Goal: Find specific page/section: Find specific page/section

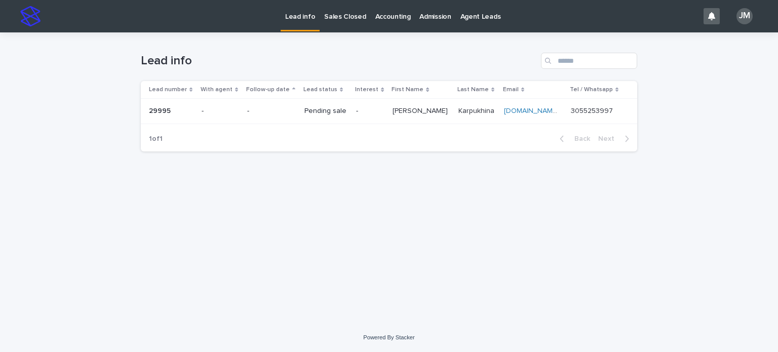
click at [339, 16] on p "Sales Closed" at bounding box center [345, 10] width 42 height 21
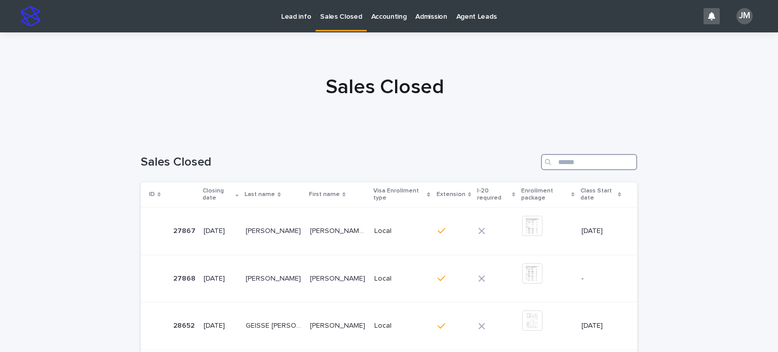
click at [567, 163] on input "Search" at bounding box center [589, 162] width 96 height 16
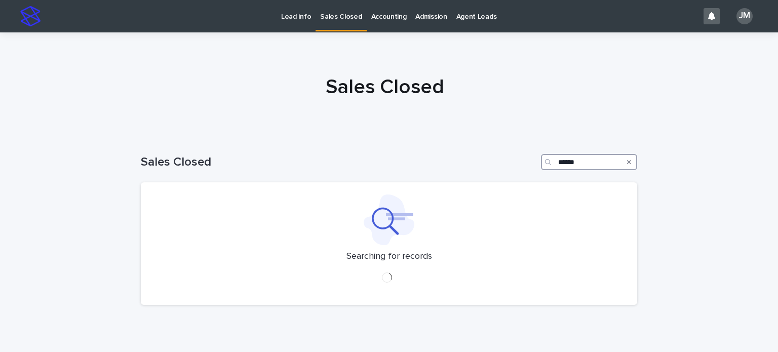
type input "******"
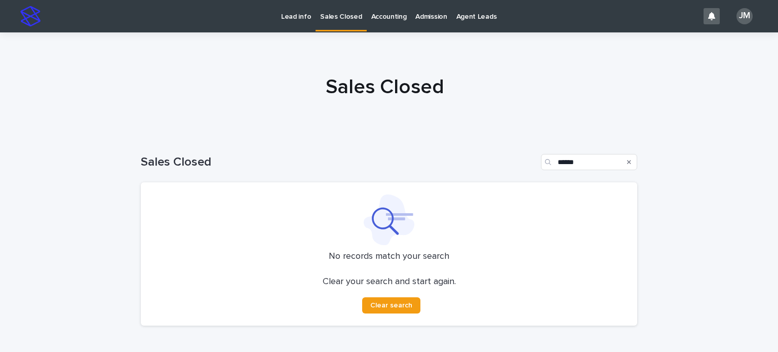
click at [291, 12] on p "Lead info" at bounding box center [296, 10] width 30 height 21
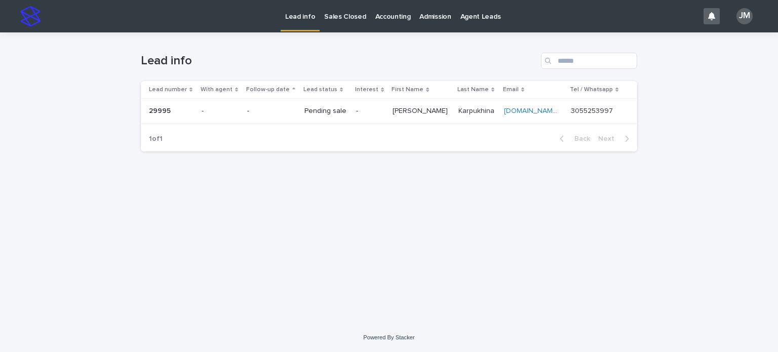
click at [556, 59] on div "Search" at bounding box center [549, 61] width 16 height 16
click at [343, 9] on p "Sales Closed" at bounding box center [345, 10] width 42 height 21
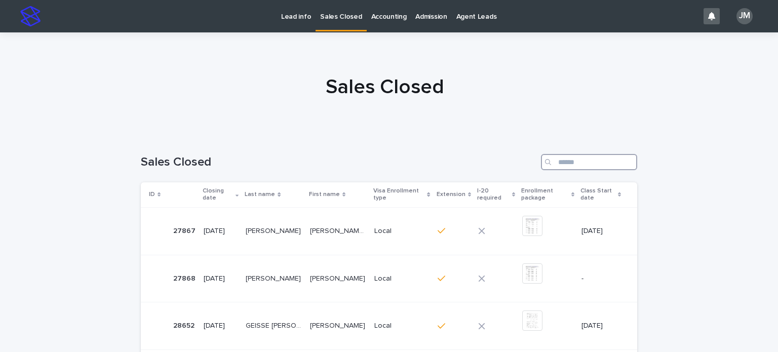
click at [572, 161] on input "Search" at bounding box center [589, 162] width 96 height 16
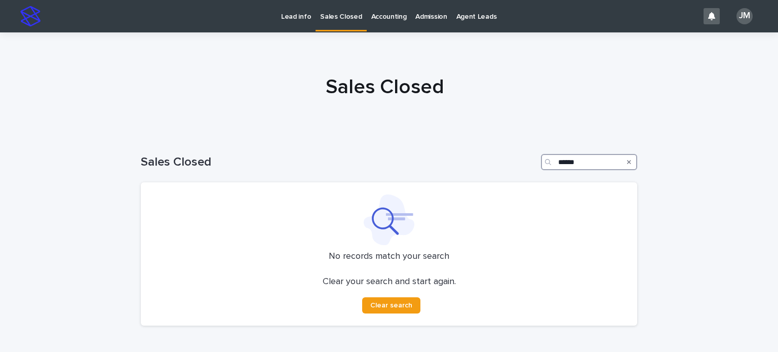
type input "******"
click at [627, 158] on button "Search" at bounding box center [629, 162] width 4 height 16
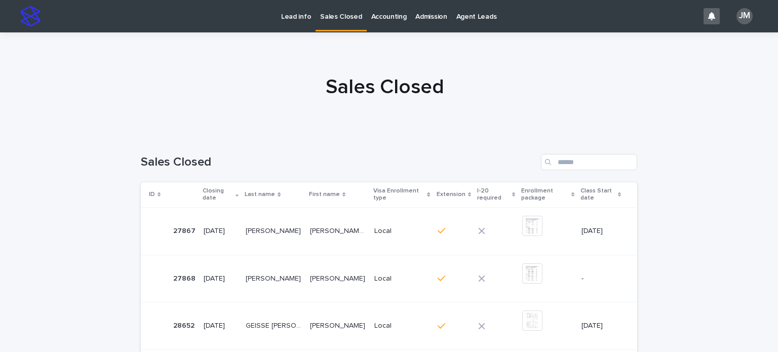
click at [298, 18] on p "Lead info" at bounding box center [296, 10] width 30 height 21
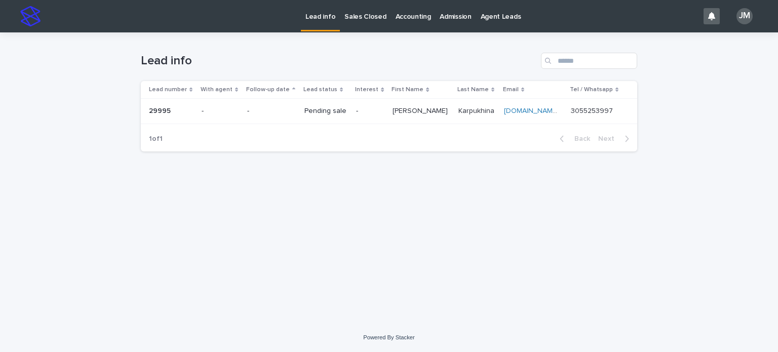
click at [371, 16] on p "Sales Closed" at bounding box center [365, 10] width 42 height 21
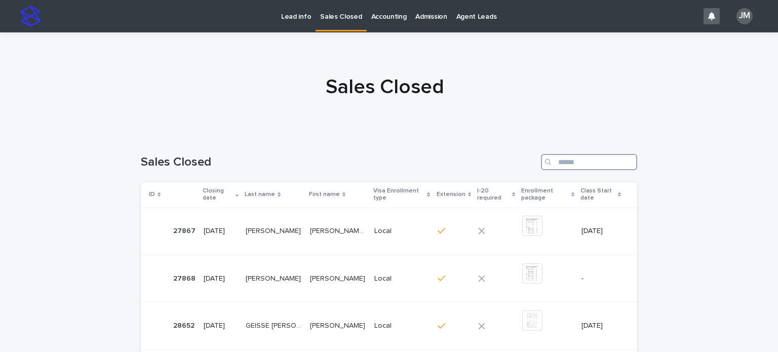
click at [580, 158] on input "Search" at bounding box center [589, 162] width 96 height 16
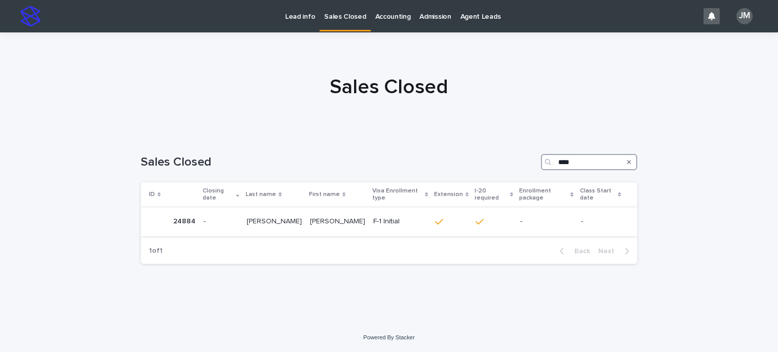
type input "****"
click at [328, 221] on p "[PERSON_NAME]" at bounding box center [338, 220] width 57 height 11
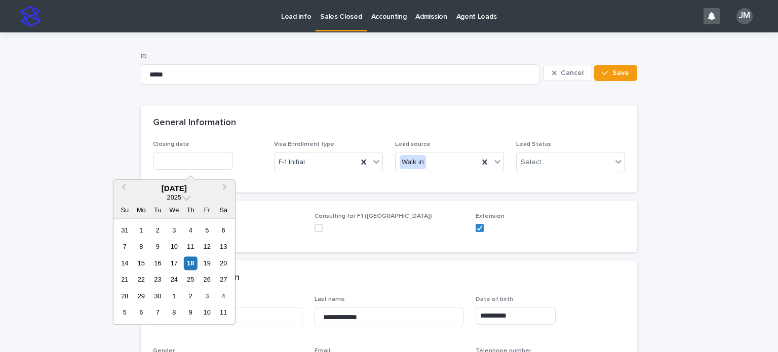
click at [208, 166] on input "text" at bounding box center [193, 161] width 80 height 18
click at [192, 265] on div "18" at bounding box center [191, 263] width 14 height 14
type input "**********"
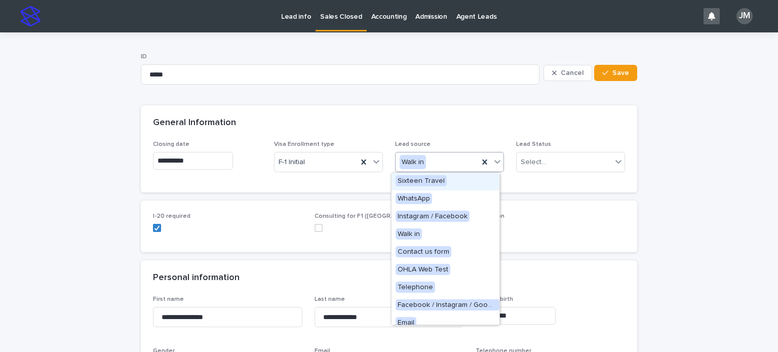
click at [431, 162] on div "Walk in" at bounding box center [437, 162] width 83 height 17
click at [411, 158] on div "Walk in" at bounding box center [413, 162] width 26 height 15
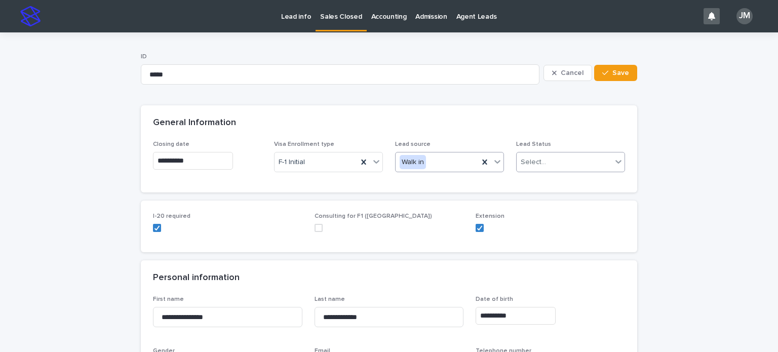
click at [570, 159] on div "Select..." at bounding box center [564, 162] width 95 height 17
click at [551, 214] on div "Extension" at bounding box center [567, 217] width 108 height 18
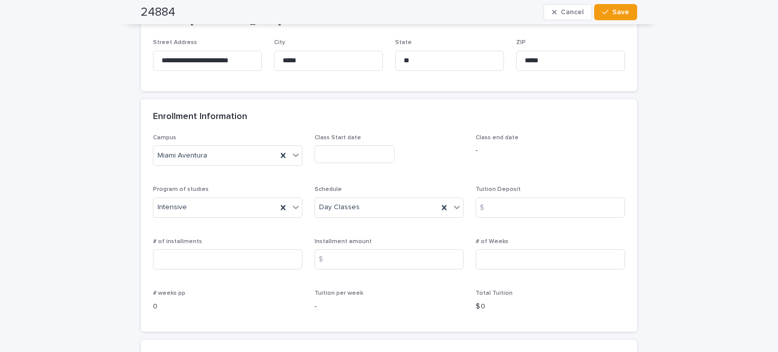
scroll to position [557, 0]
